Goal: Transaction & Acquisition: Purchase product/service

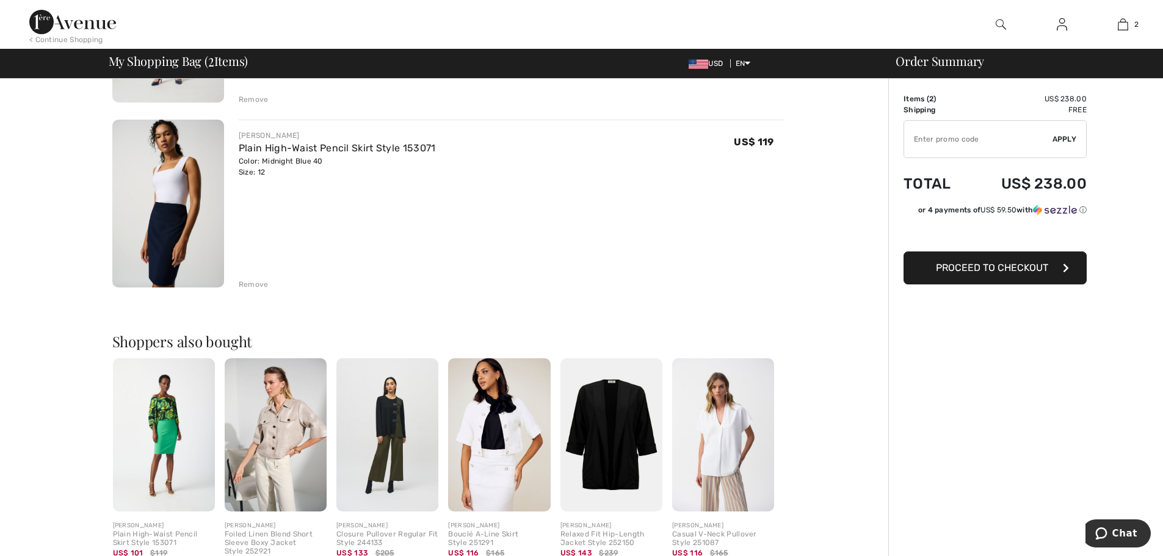
scroll to position [61, 0]
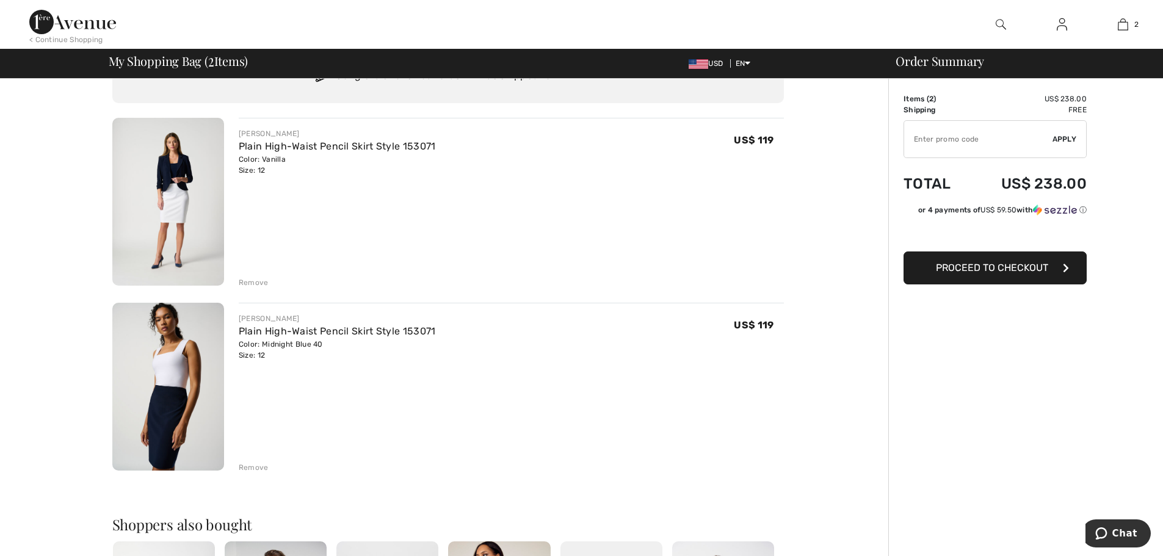
click at [1015, 264] on span "Proceed to Checkout" at bounding box center [992, 268] width 112 height 12
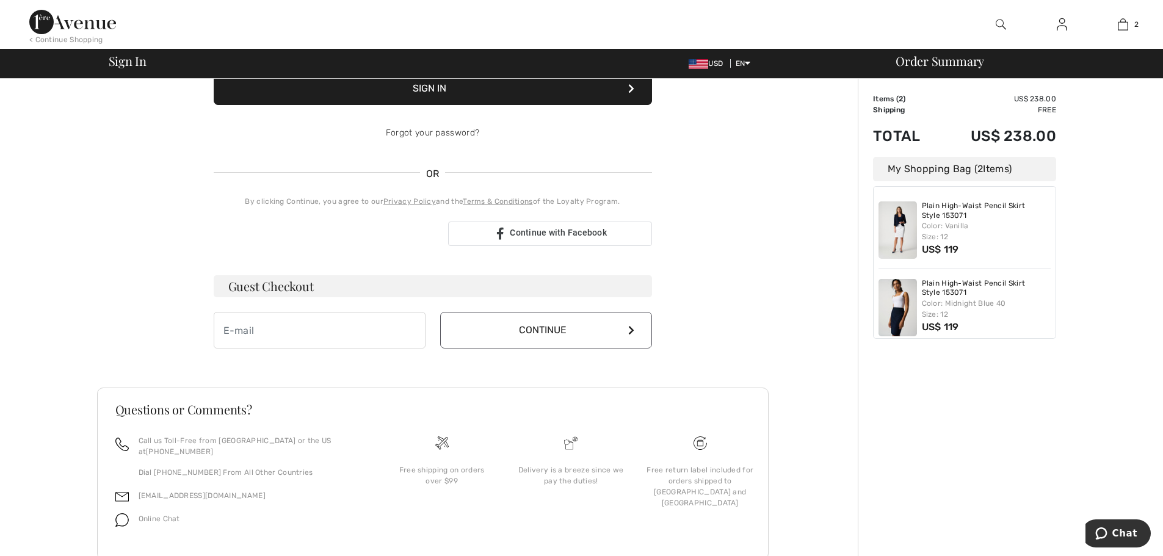
scroll to position [211, 0]
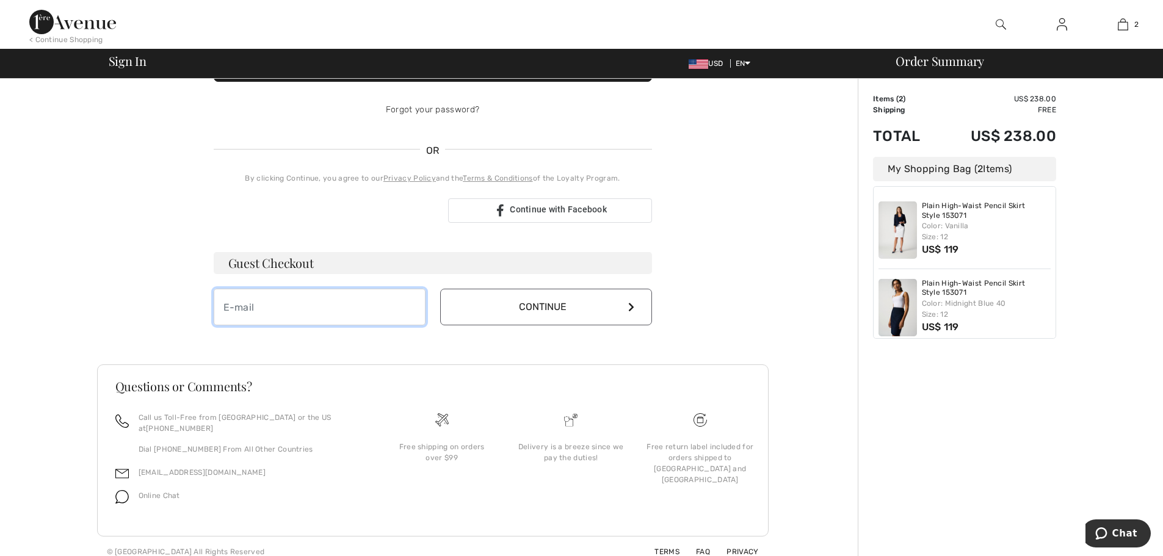
click at [309, 307] on input "email" at bounding box center [320, 307] width 212 height 37
type input "[EMAIL_ADDRESS][DOMAIN_NAME]"
click at [558, 304] on button "Continue" at bounding box center [546, 307] width 212 height 37
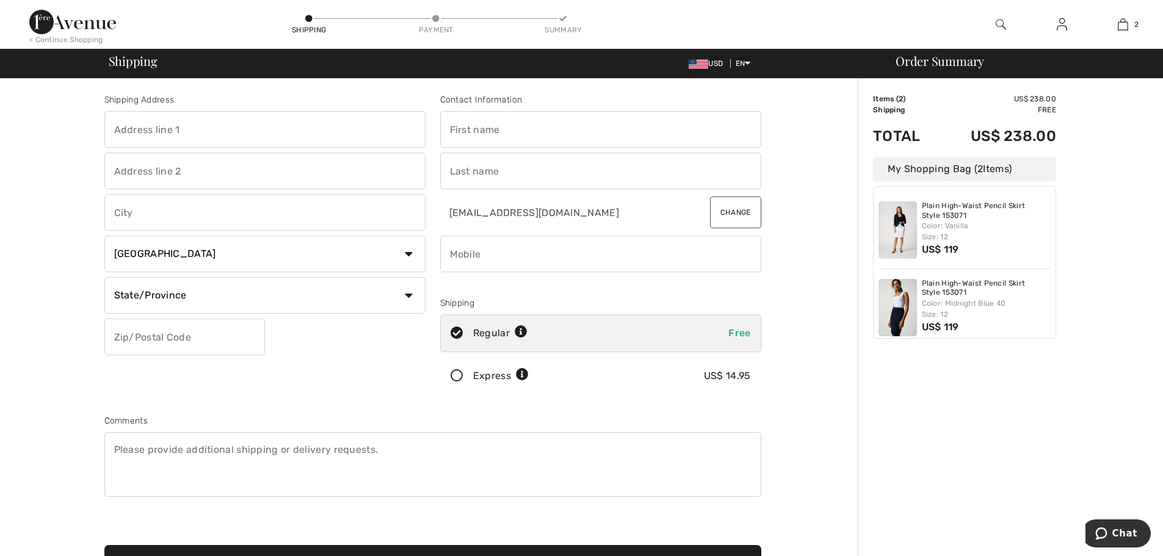
click at [147, 132] on input "text" at bounding box center [264, 129] width 321 height 37
type input "[STREET_ADDRESS]"
type input "METAIRIE"
click at [409, 252] on select "Country Canada United States Afghanistan Aland Islands Albania Algeria American…" at bounding box center [264, 254] width 321 height 37
select select "US"
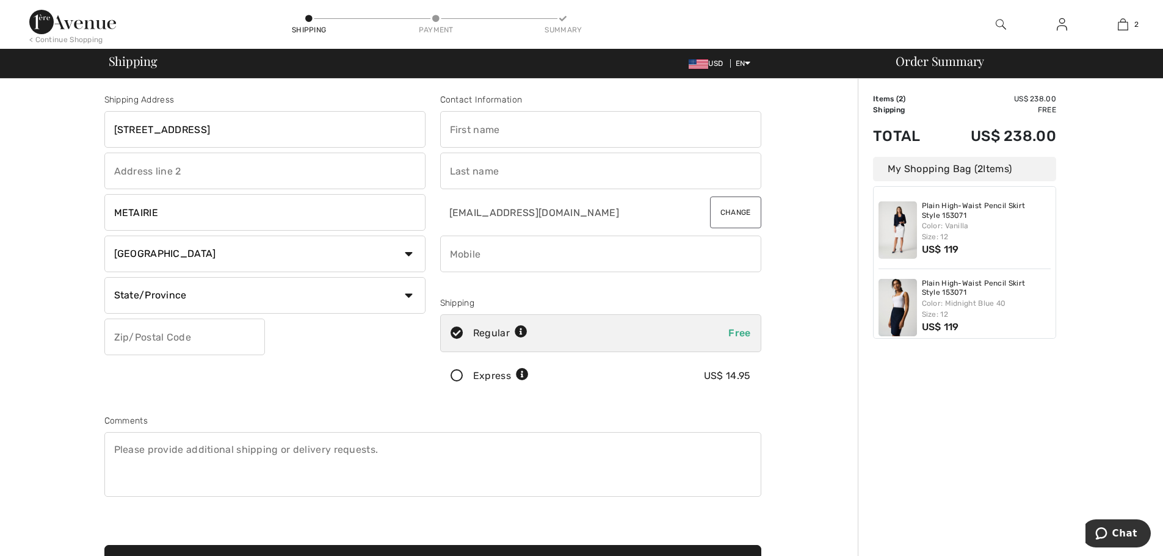
click at [104, 236] on select "Country Canada United States Afghanistan Aland Islands Albania Algeria American…" at bounding box center [264, 254] width 321 height 37
click at [410, 296] on select "State/Province Alabama Alaska American Samoa Arizona Arkansas California Colora…" at bounding box center [264, 295] width 321 height 37
select select "LA"
click at [104, 277] on select "State/Province Alabama Alaska American Samoa Arizona Arkansas California Colora…" at bounding box center [264, 295] width 321 height 37
click at [157, 343] on input "text" at bounding box center [184, 337] width 161 height 37
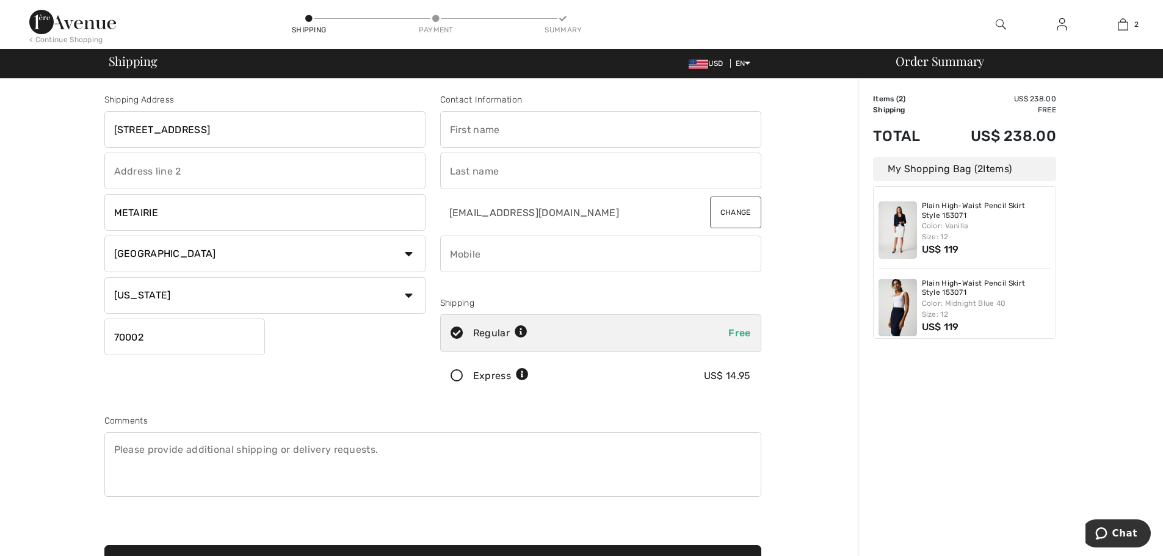
type input "70002"
click at [479, 136] on input "text" at bounding box center [600, 129] width 321 height 37
type input "Stacey"
click at [486, 174] on input "text" at bounding box center [600, 171] width 321 height 37
type input "Shane Schott"
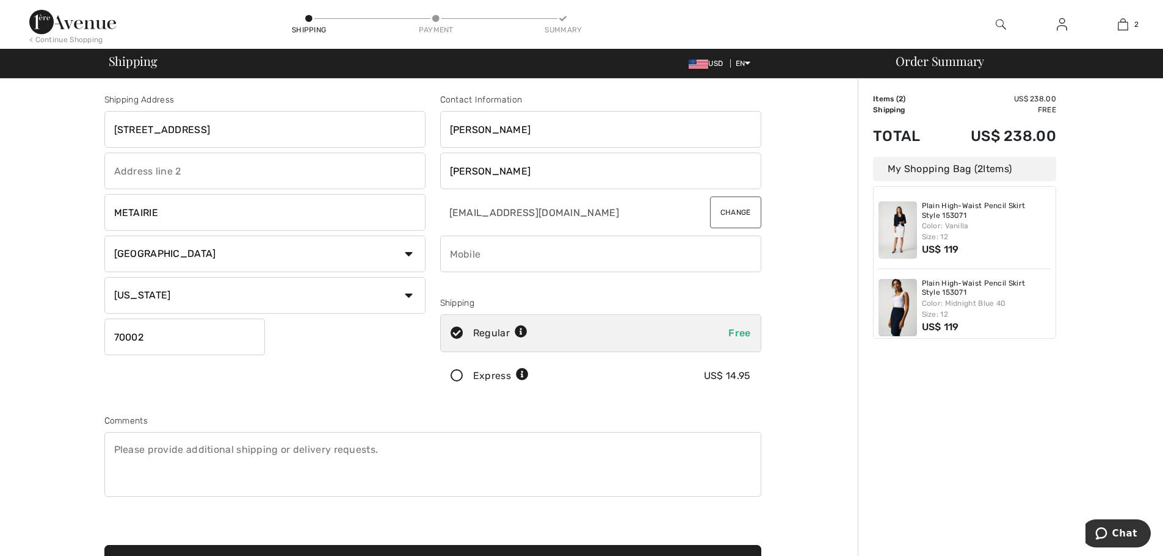
click at [481, 264] on input "phone" at bounding box center [600, 254] width 321 height 37
type input "5048854885"
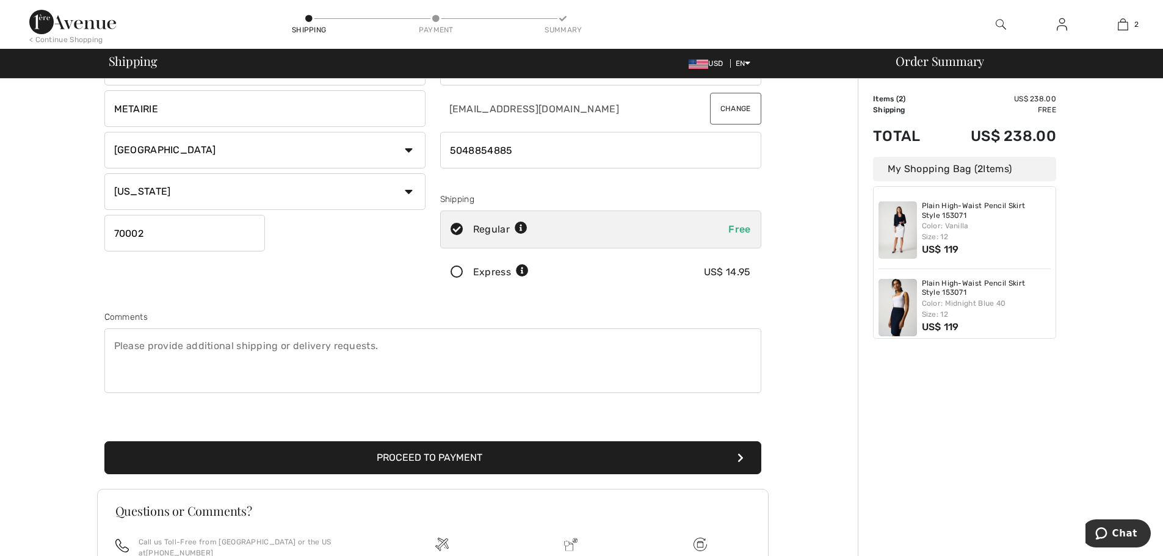
scroll to position [122, 0]
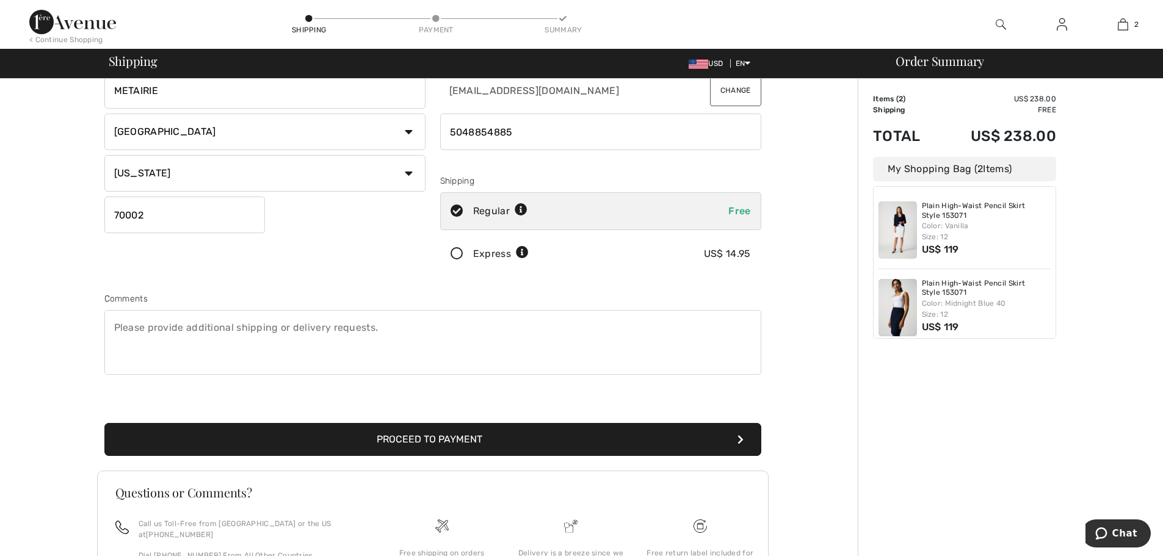
radio input "true"
click at [546, 435] on button "Proceed to Payment" at bounding box center [432, 439] width 657 height 33
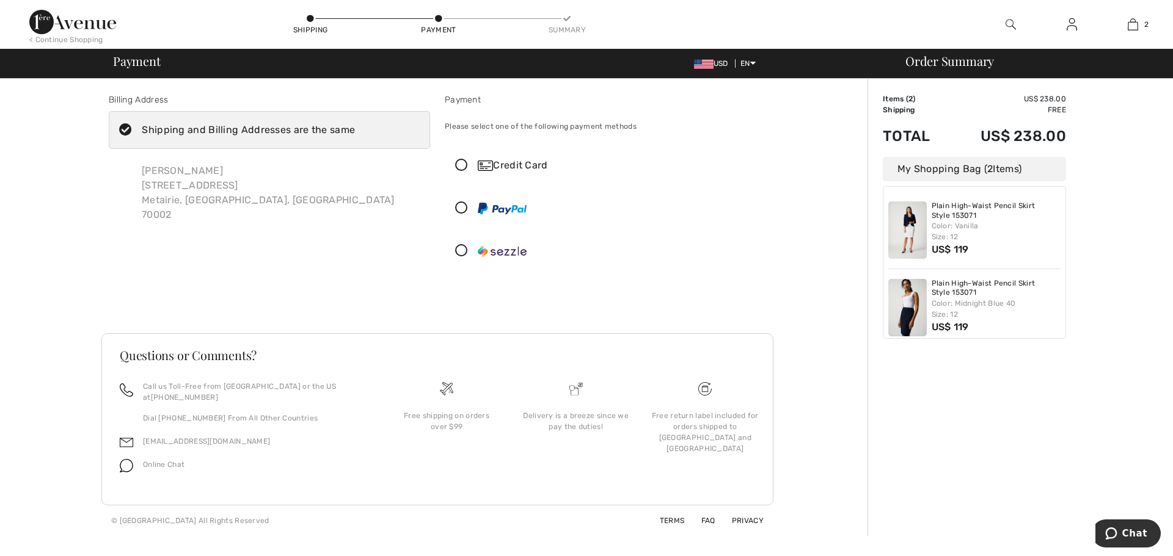
click at [465, 162] on icon at bounding box center [461, 165] width 32 height 13
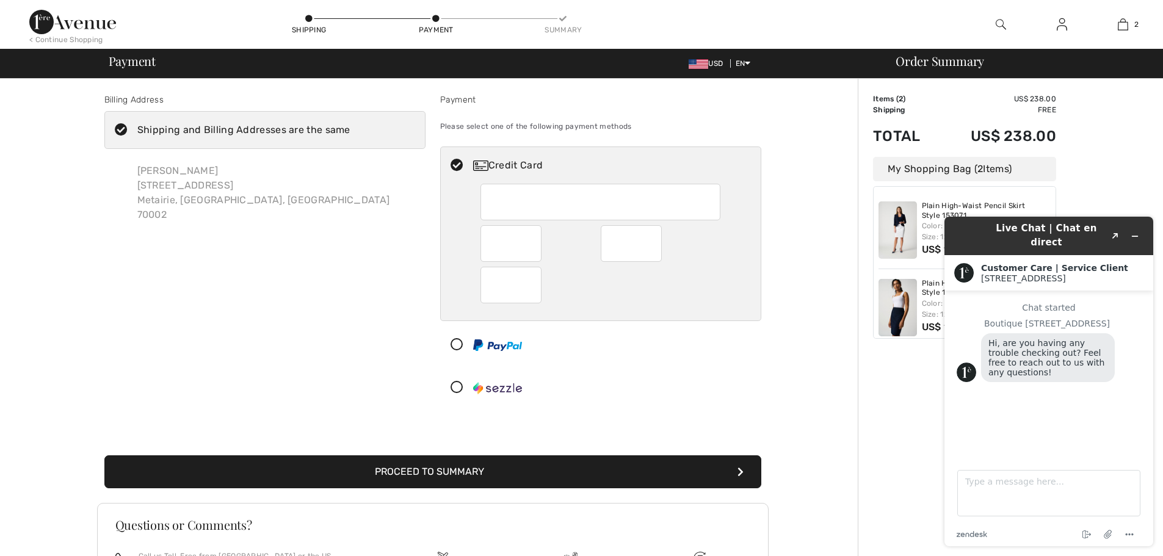
click at [537, 466] on button "Proceed to Summary" at bounding box center [432, 472] width 657 height 33
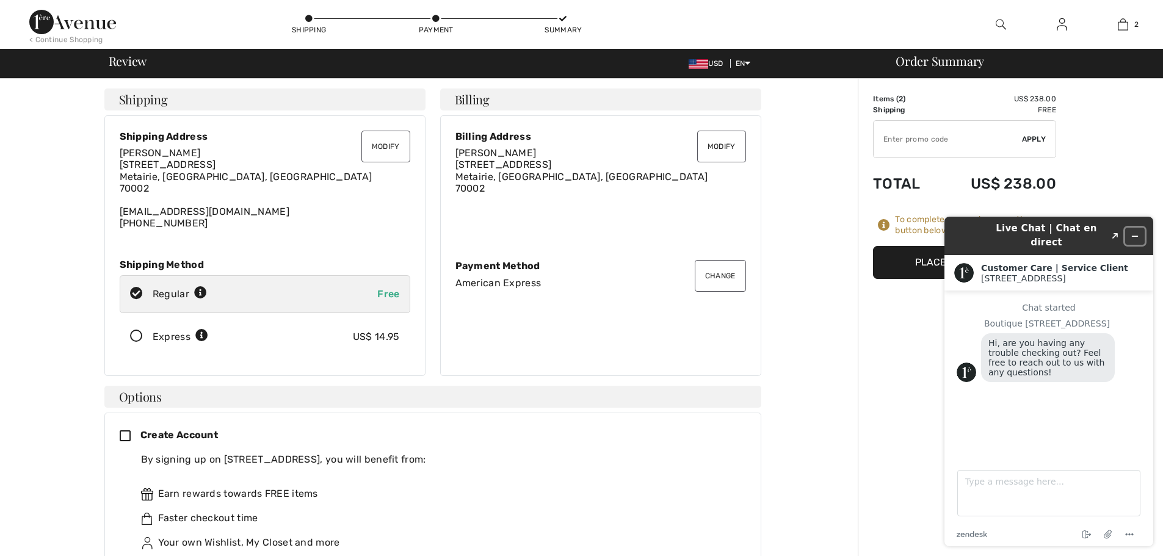
click at [1133, 232] on icon "Minimize widget" at bounding box center [1135, 236] width 9 height 9
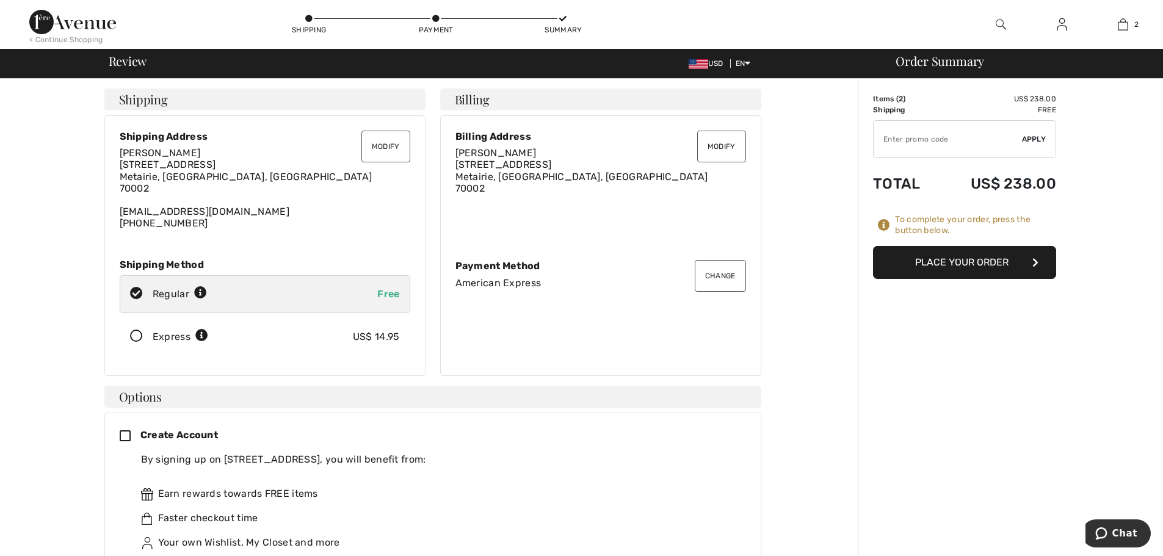
click at [977, 260] on button "Place Your Order" at bounding box center [964, 262] width 183 height 33
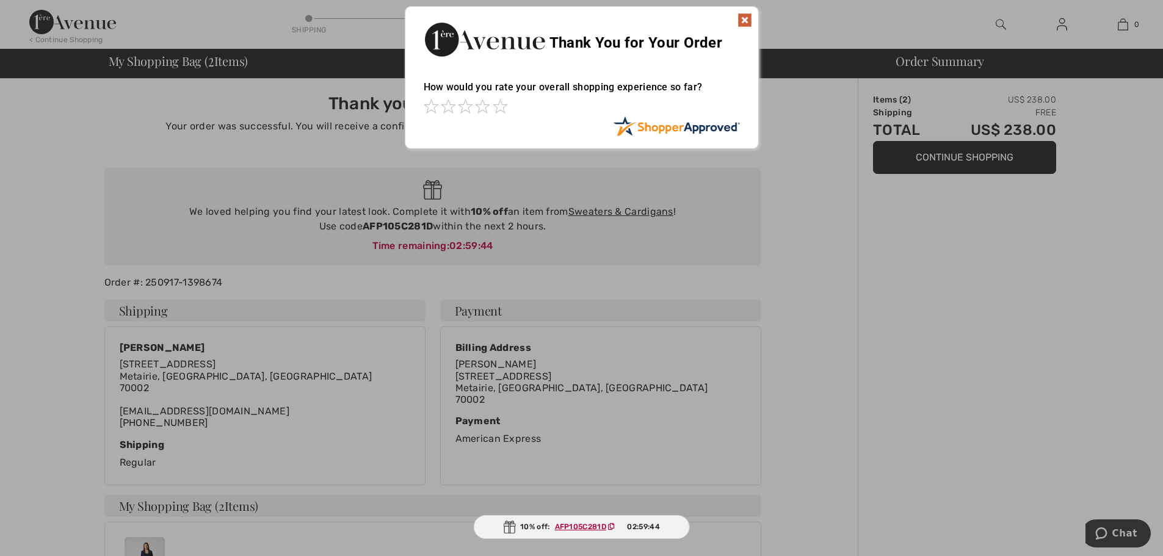
click at [741, 18] on img at bounding box center [745, 20] width 15 height 15
